Goal: Check status: Check status

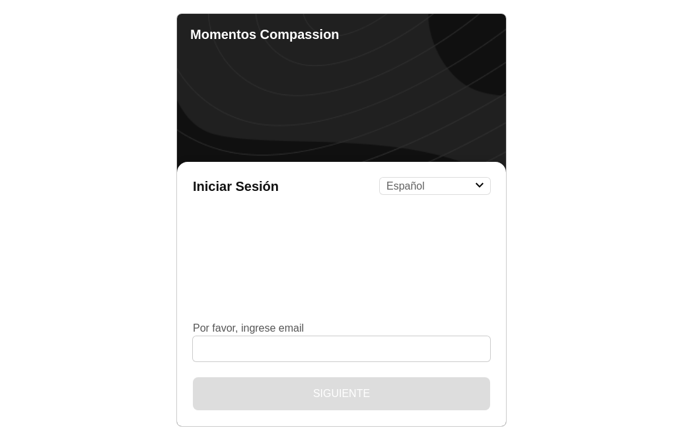
select select "es"
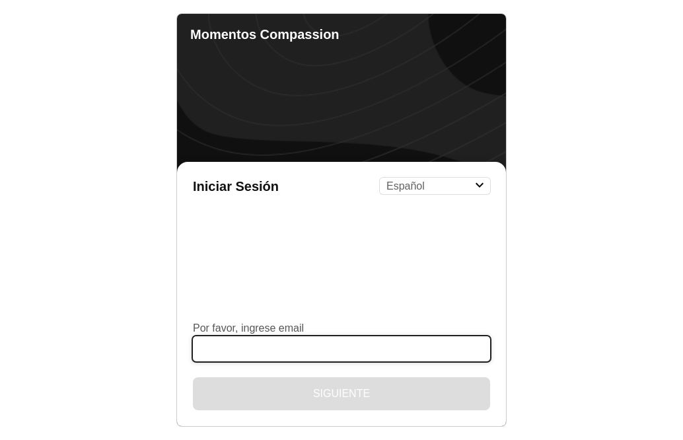
click at [263, 350] on input "Por favor, ingrese email" at bounding box center [341, 348] width 297 height 25
type input "[EMAIL_ADDRESS][DOMAIN_NAME]"
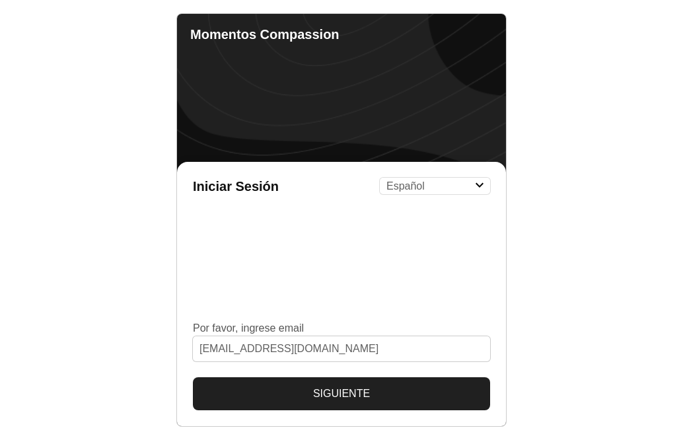
click at [311, 389] on button "Siguiente" at bounding box center [341, 393] width 297 height 33
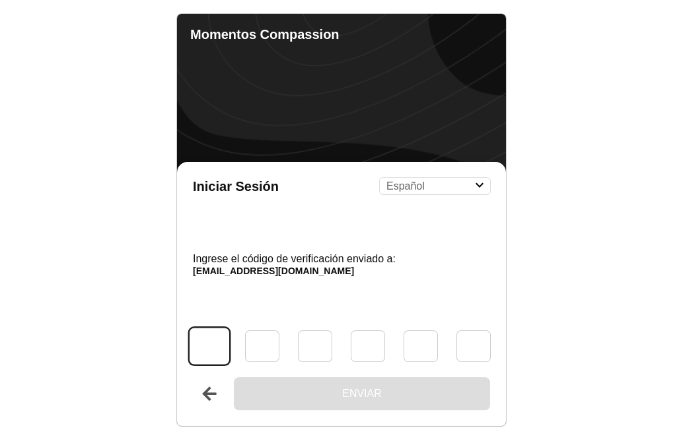
click at [208, 341] on input "Código" at bounding box center [210, 346] width 40 height 36
type input "7"
type input "8"
type input "5"
type input "7"
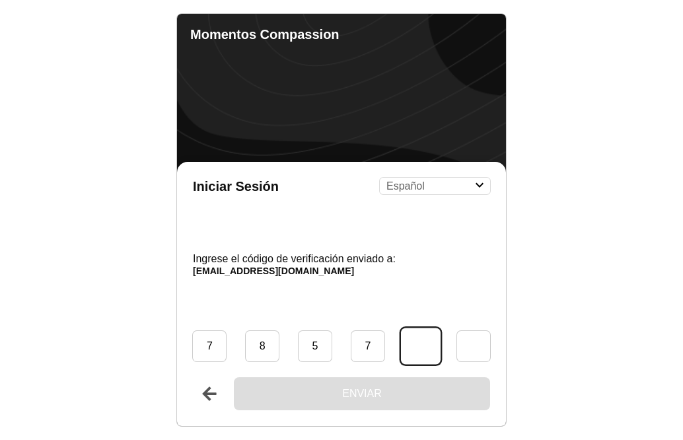
type input "4"
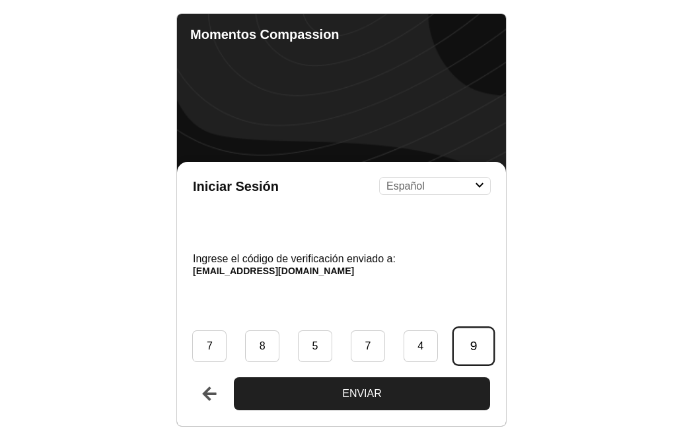
type input "9"
click at [313, 387] on button "Enviar" at bounding box center [362, 393] width 256 height 33
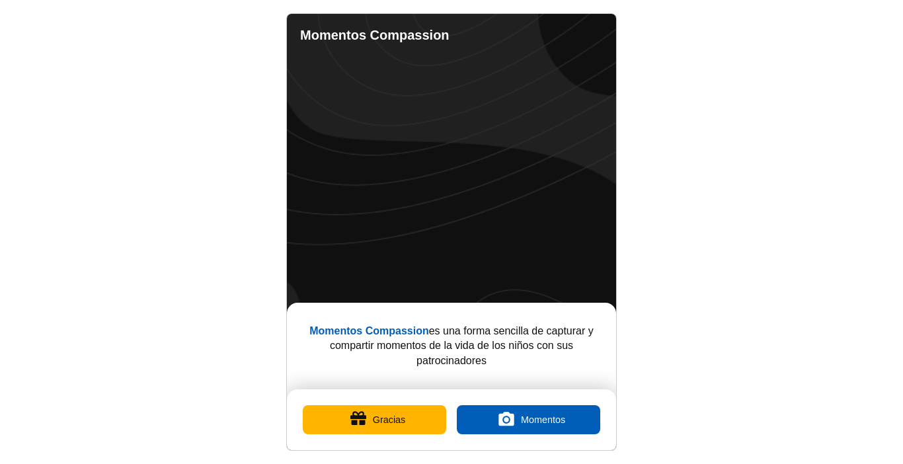
click at [529, 32] on link "Completed Moments" at bounding box center [536, 35] width 26 height 26
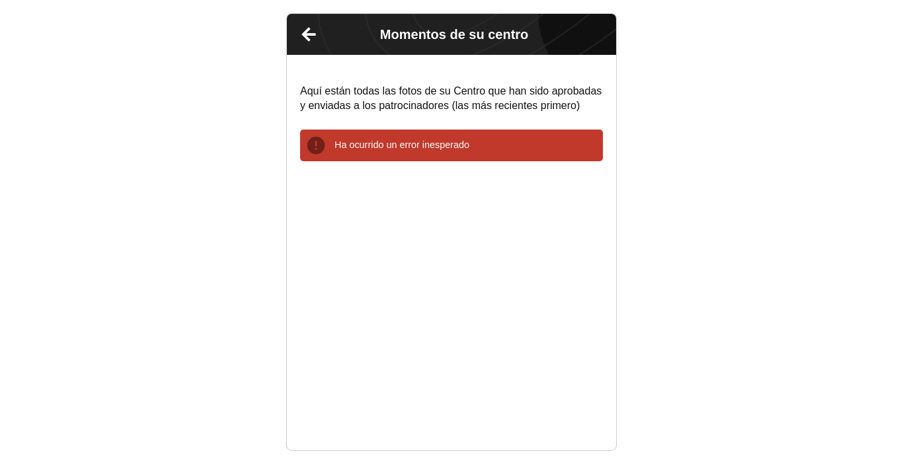
click at [308, 38] on link "Atrás" at bounding box center [308, 34] width 33 height 33
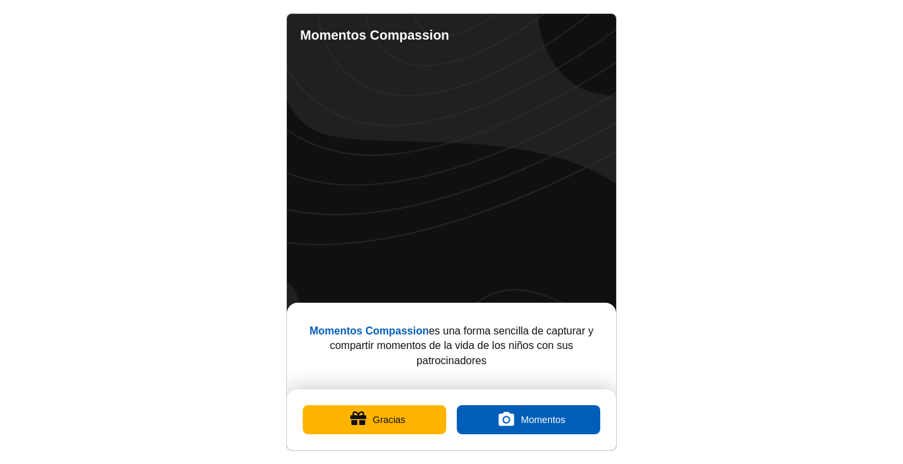
click at [364, 421] on button "Gracias" at bounding box center [374, 419] width 143 height 29
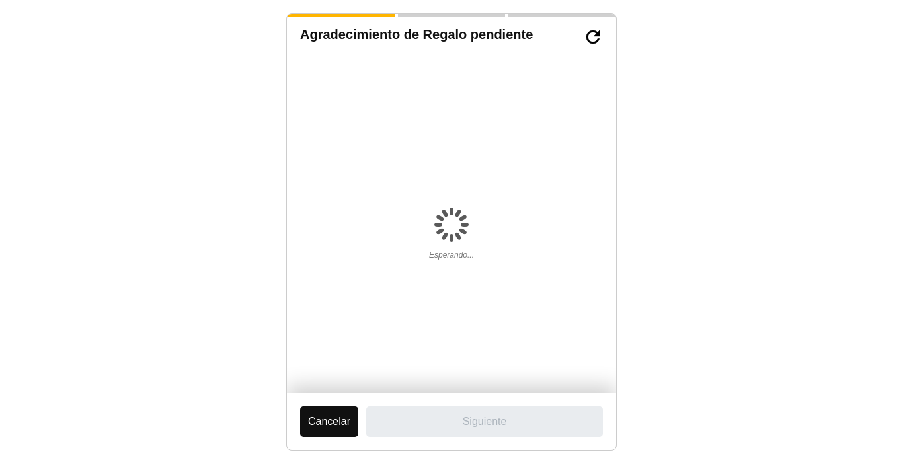
click at [161, 38] on body "Agradecimiento de Regalo pendiente Esperando... Cancelar Siguiente" at bounding box center [451, 232] width 903 height 464
drag, startPoint x: 161, startPoint y: 38, endPoint x: 521, endPoint y: 46, distance: 360.2
click at [521, 46] on h1 "Agradecimiento de Regalo pendiente" at bounding box center [441, 37] width 283 height 20
drag, startPoint x: 498, startPoint y: 69, endPoint x: 469, endPoint y: 69, distance: 28.4
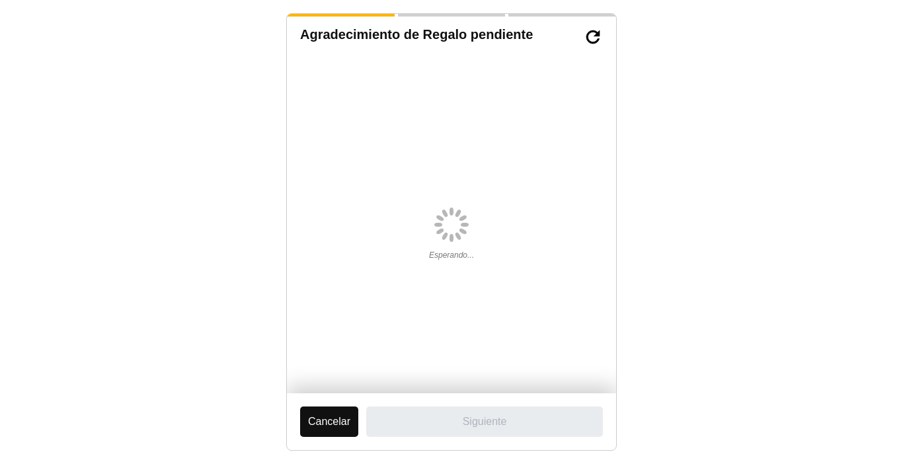
click at [470, 69] on div "Esperando..." at bounding box center [451, 226] width 303 height 333
drag, startPoint x: 488, startPoint y: 60, endPoint x: 466, endPoint y: 52, distance: 23.8
click at [489, 66] on div "Esperando..." at bounding box center [451, 226] width 303 height 333
click at [465, 54] on div "Agradecimiento de Regalo pendiente Esperando..." at bounding box center [451, 203] width 329 height 379
click at [465, 50] on div "Agradecimiento de Regalo pendiente Esperando..." at bounding box center [451, 203] width 329 height 379
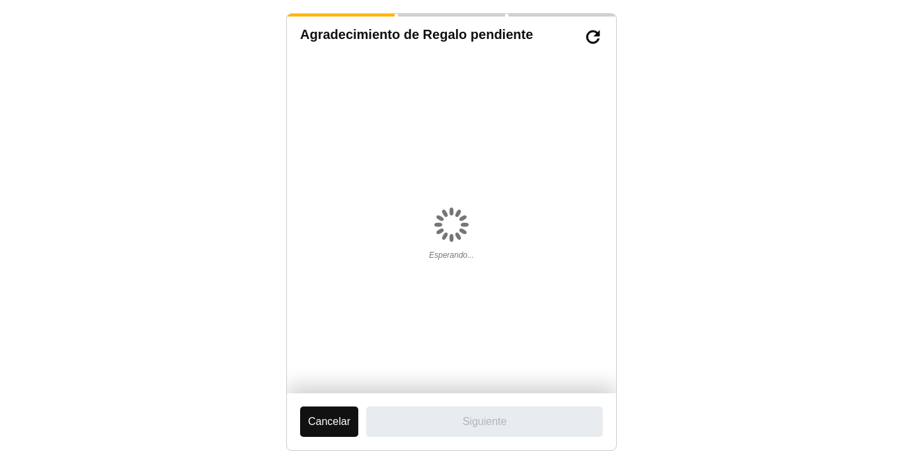
click at [487, 60] on div "Esperando..." at bounding box center [451, 226] width 303 height 333
